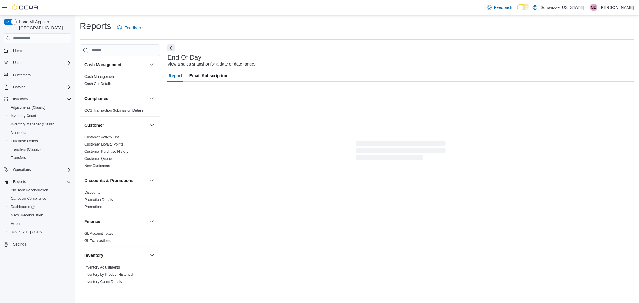
click at [615, 10] on p "Matthew Dupuis" at bounding box center [617, 7] width 34 height 7
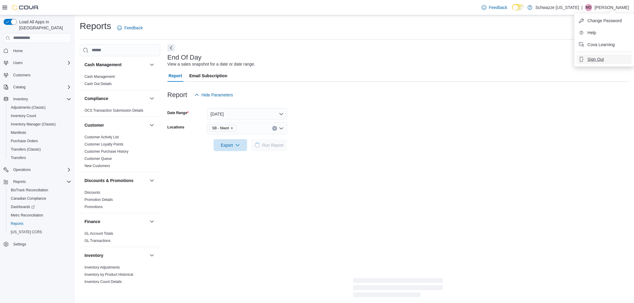
click at [608, 57] on button "Sign Out" at bounding box center [604, 60] width 55 height 10
